Goal: Transaction & Acquisition: Obtain resource

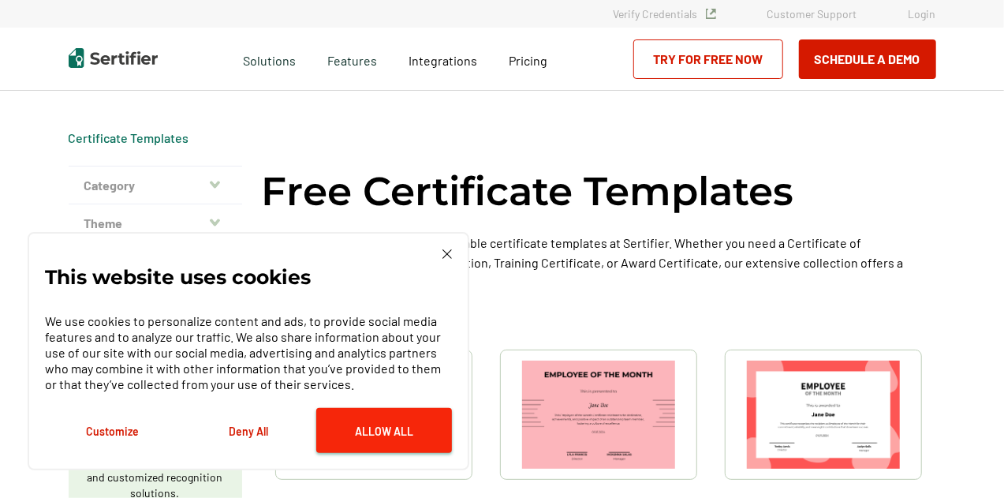
click at [353, 436] on button "Allow All" at bounding box center [384, 430] width 136 height 45
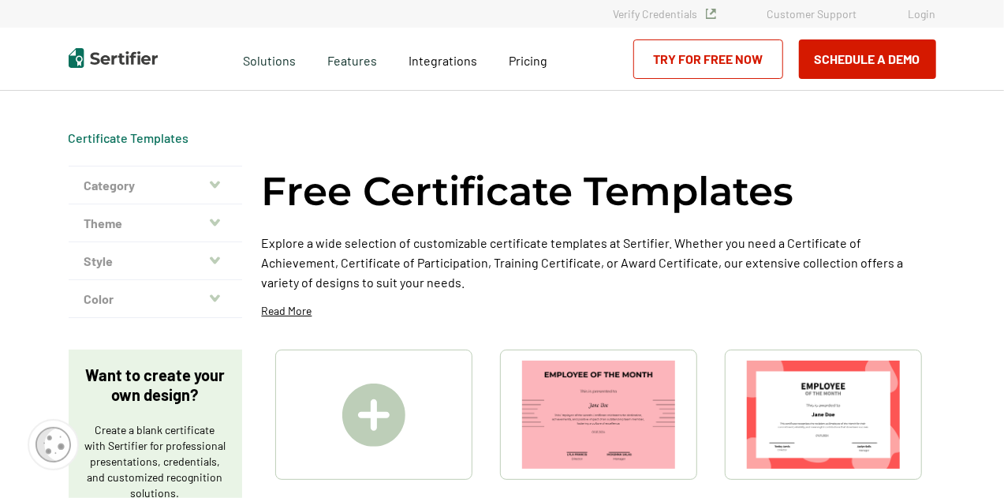
click at [180, 190] on button "Category" at bounding box center [156, 185] width 174 height 38
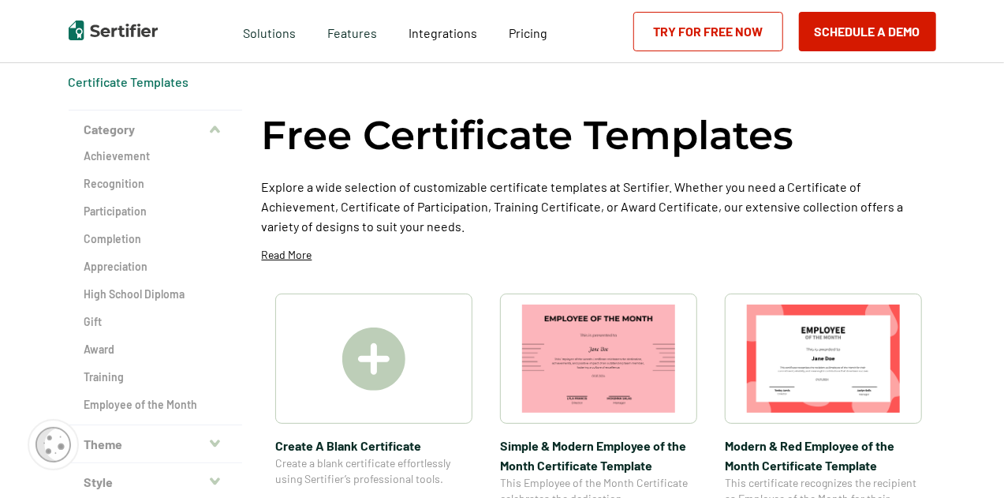
scroll to position [47, 0]
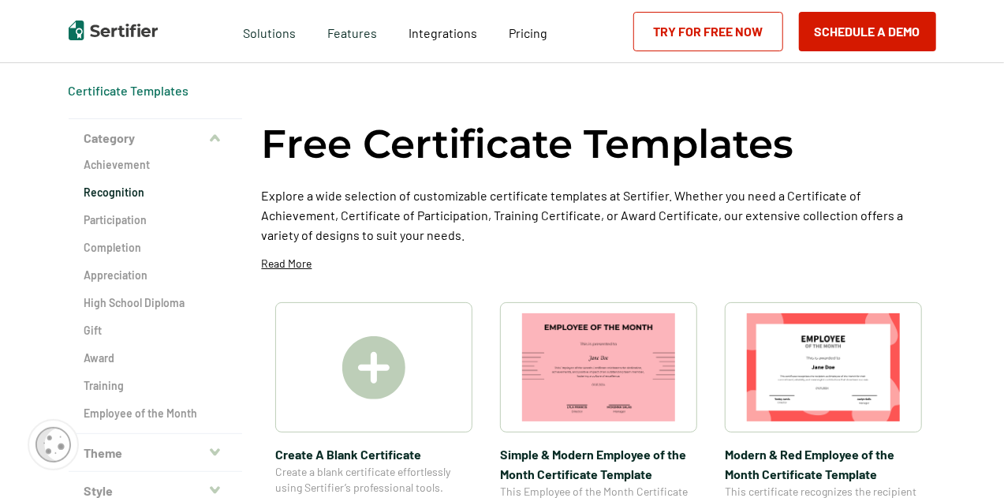
click at [126, 194] on h2 "Recognition" at bounding box center [155, 193] width 142 height 16
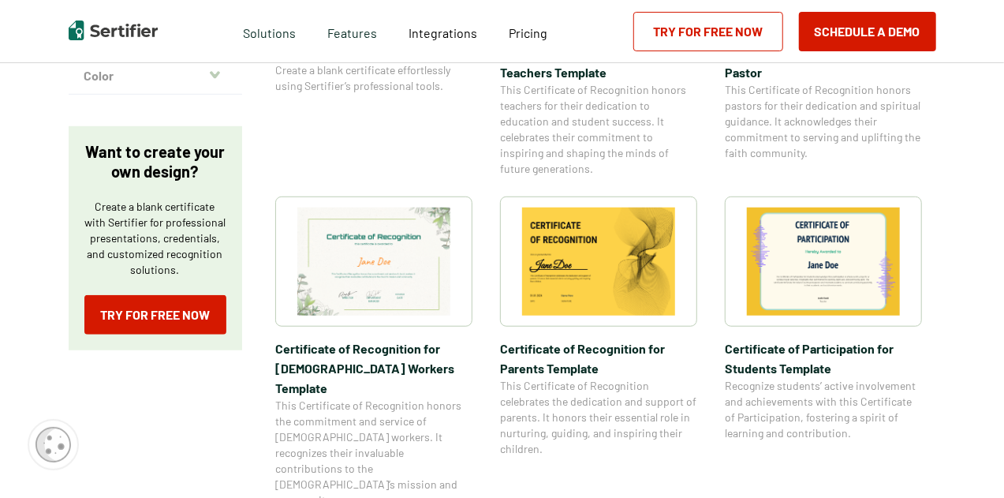
scroll to position [502, 0]
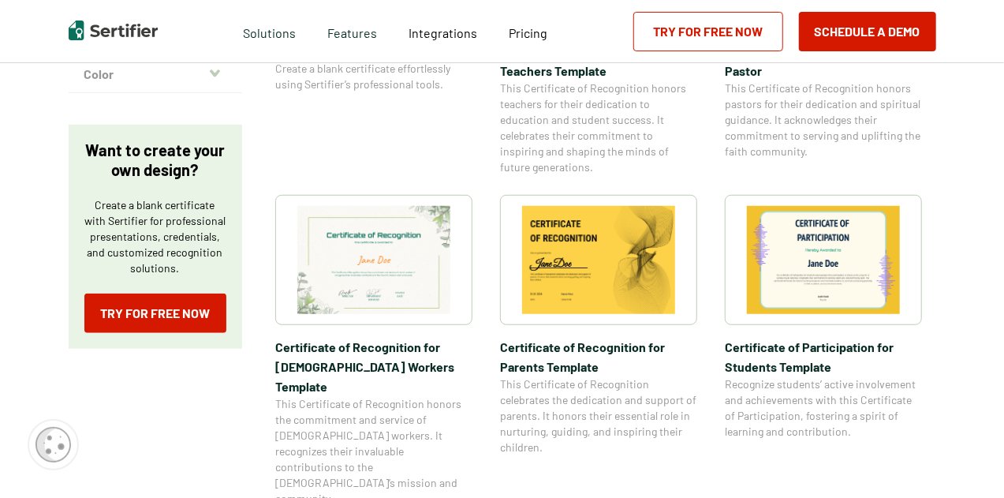
click at [828, 256] on img at bounding box center [823, 260] width 153 height 108
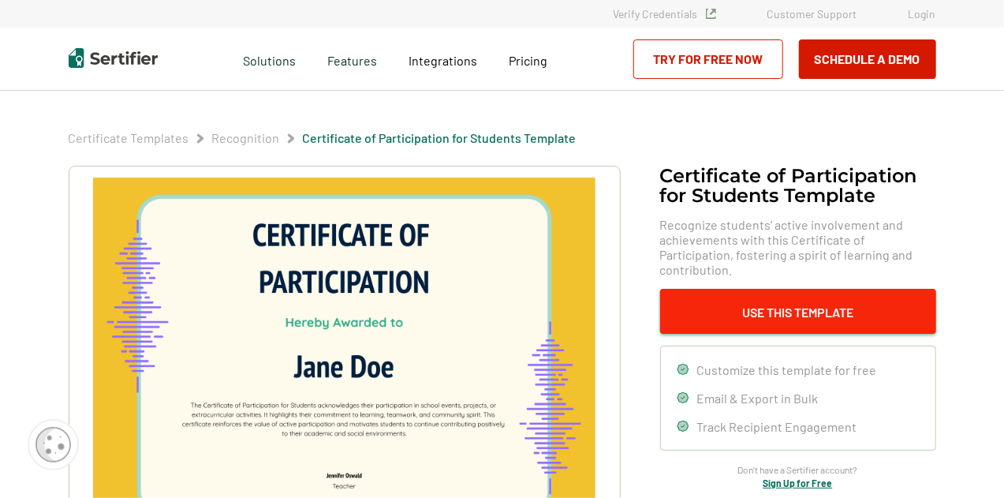
click at [747, 312] on button "Use This Template" at bounding box center [798, 311] width 276 height 45
